Goal: Check status: Check status

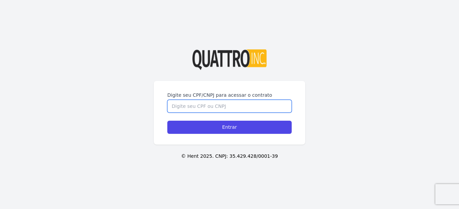
click at [200, 105] on input "Digite seu CPF/CNPJ para acessar o contrato" at bounding box center [229, 106] width 124 height 13
type input "36742495880"
click at [167, 121] on input "Entrar" at bounding box center [229, 127] width 124 height 13
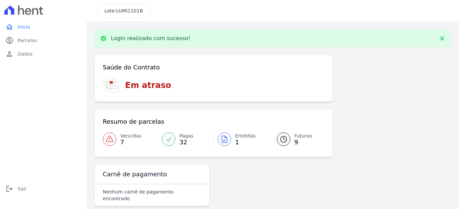
click at [243, 135] on span "Emitidas" at bounding box center [245, 136] width 21 height 7
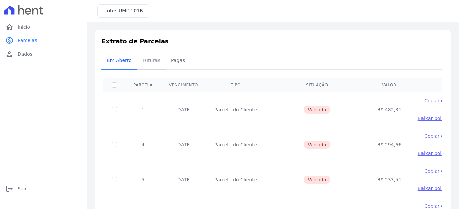
click at [152, 59] on span "Futuras" at bounding box center [152, 61] width 26 height 14
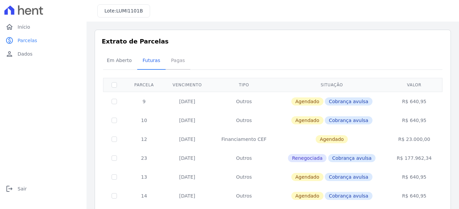
click at [174, 61] on span "Pagas" at bounding box center [178, 61] width 22 height 14
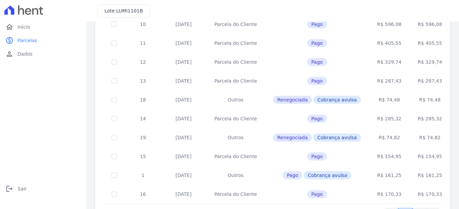
scroll to position [306, 0]
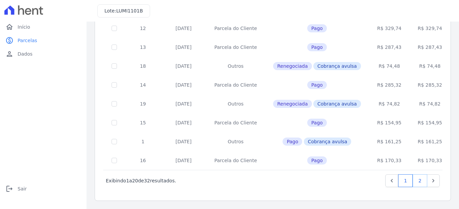
click at [416, 182] on link "2" at bounding box center [420, 181] width 15 height 13
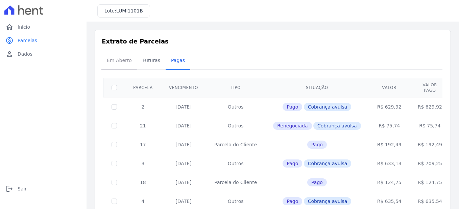
click at [109, 62] on span "Em Aberto" at bounding box center [119, 61] width 33 height 14
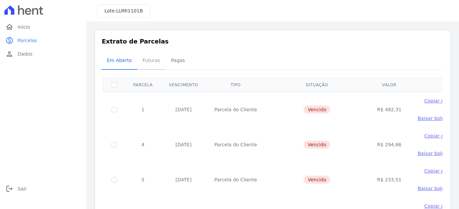
click at [143, 61] on span "Futuras" at bounding box center [152, 61] width 26 height 14
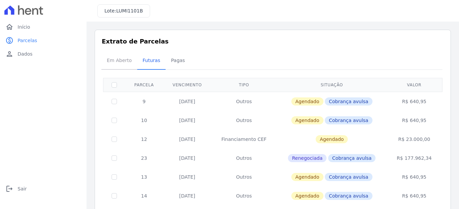
click at [113, 63] on span "Em Aberto" at bounding box center [119, 61] width 33 height 14
